Goal: Transaction & Acquisition: Download file/media

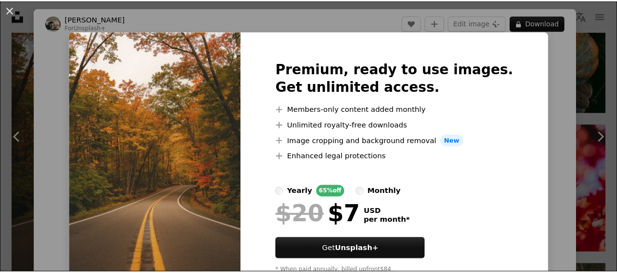
scroll to position [0, 0]
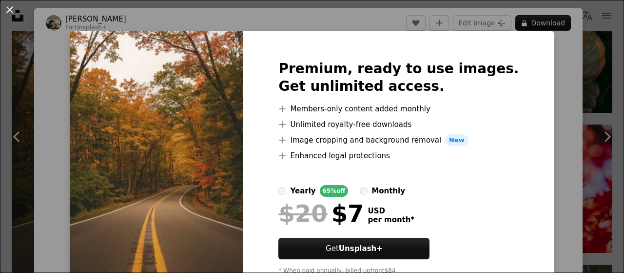
click at [536, 101] on div "An X shape Premium, ready to use images. Get unlimited access. A plus sign Memb…" at bounding box center [312, 136] width 624 height 273
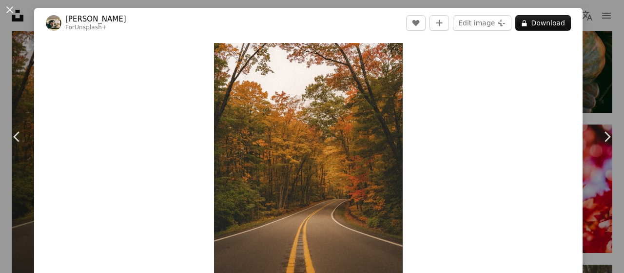
click at [604, 62] on div "An X shape Chevron left Chevron right Hans For Unsplash+ A heart A plus sign Ed…" at bounding box center [312, 136] width 624 height 273
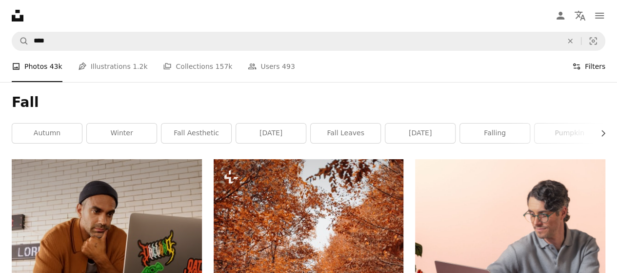
click at [599, 63] on button "Filters Filters" at bounding box center [588, 66] width 33 height 31
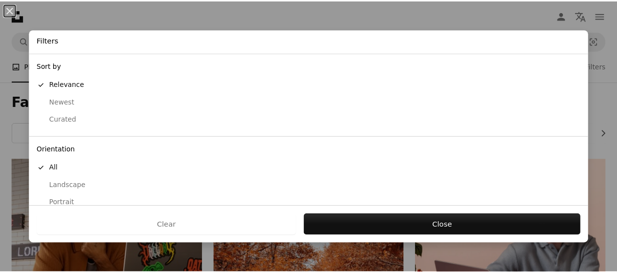
scroll to position [113, 0]
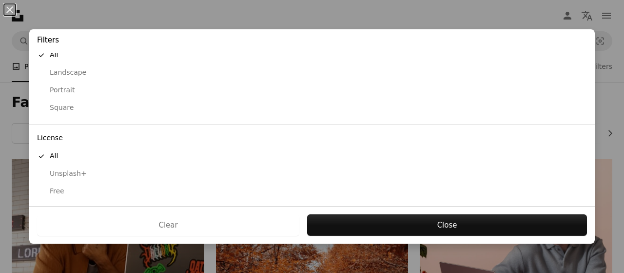
click at [65, 187] on div "Free" at bounding box center [312, 191] width 550 height 10
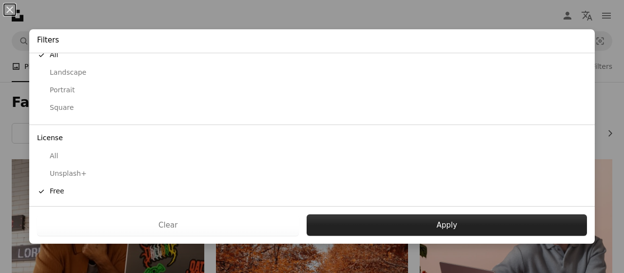
click at [366, 233] on button "Apply" at bounding box center [447, 224] width 280 height 21
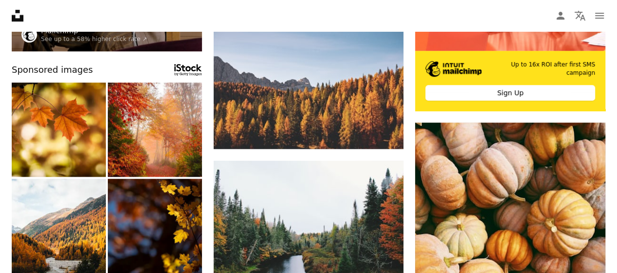
scroll to position [298, 0]
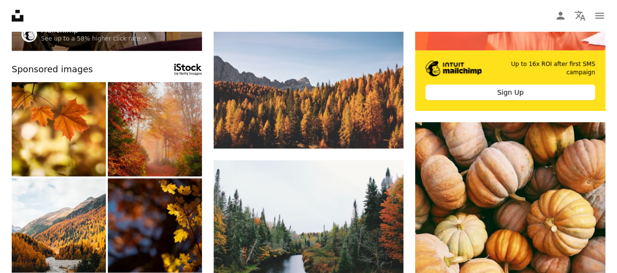
drag, startPoint x: 161, startPoint y: 118, endPoint x: 141, endPoint y: 97, distance: 28.6
click at [141, 97] on img at bounding box center [155, 129] width 94 height 94
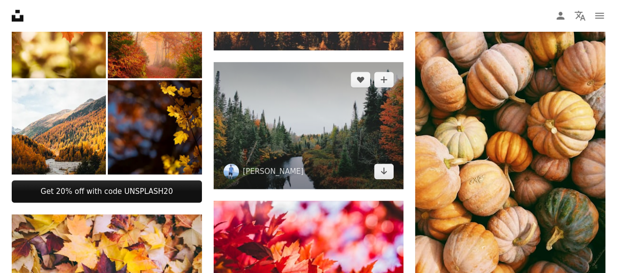
scroll to position [396, 0]
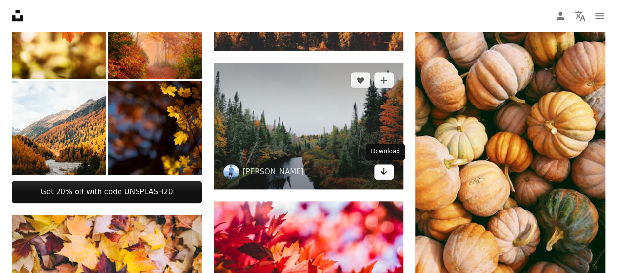
click at [388, 172] on link "Arrow pointing down" at bounding box center [384, 172] width 20 height 16
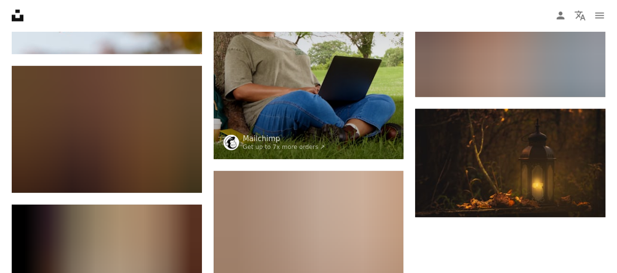
scroll to position [1248, 0]
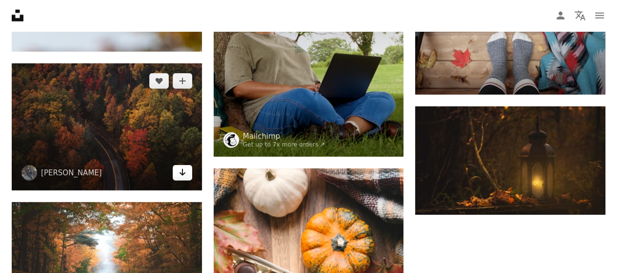
click at [183, 175] on icon "Arrow pointing down" at bounding box center [183, 172] width 8 height 12
